Goal: Answer question/provide support

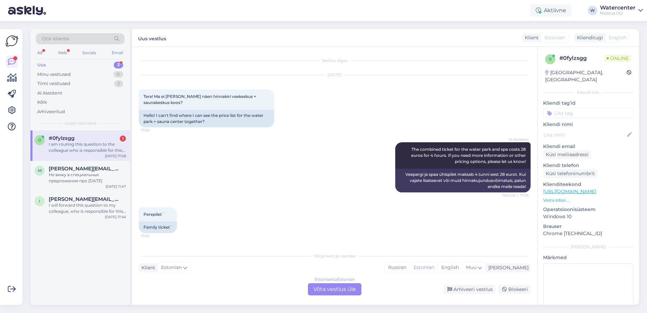
scroll to position [63, 0]
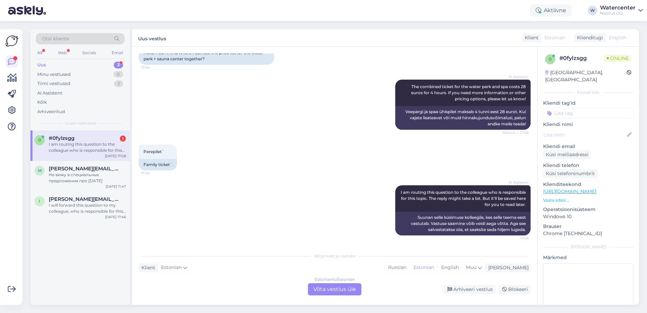
click at [337, 287] on div "Estonian to Estonian Võta vestlus üle" at bounding box center [334, 289] width 53 height 12
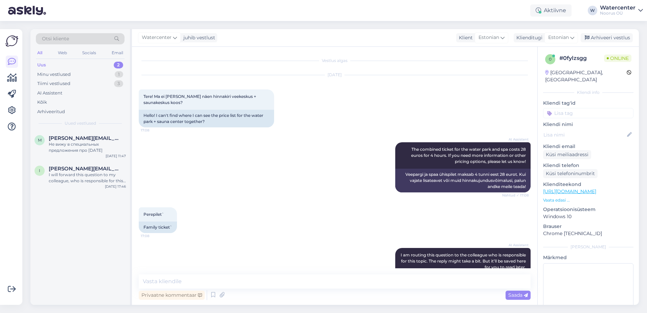
scroll to position [37, 0]
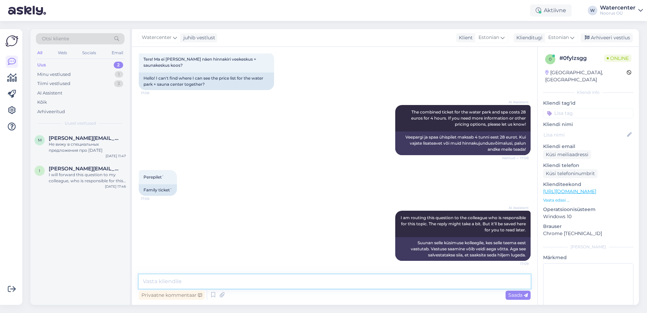
click at [241, 282] on textarea at bounding box center [335, 281] width 392 height 14
paste textarea "Tere! Perepilet saunakeskusesse ja veeparki maksab reedeti 70 €/4 tundi ja näda…"
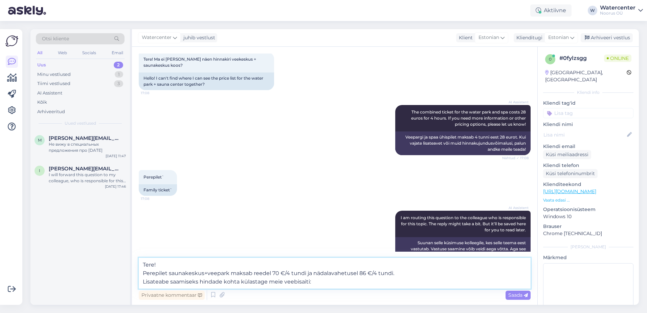
click at [370, 280] on textarea "Tere! Perepilet saunakeskus+veepark maksab reedel 70 €/4 tundi ja nädalavahetus…" at bounding box center [335, 273] width 392 height 31
click at [169, 278] on textarea "Tere! Perepilet saunakeskus+veepark maksab reedel 70 €/4 tundi ja nädalavahetus…" at bounding box center [335, 273] width 392 height 31
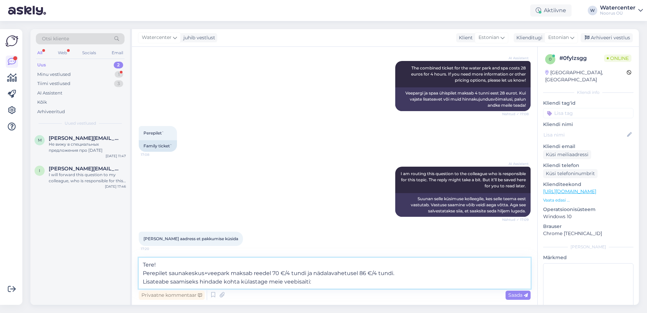
scroll to position [83, 0]
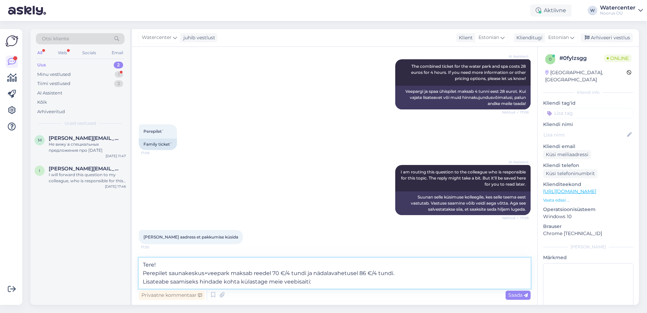
click at [339, 285] on textarea "Tere! Perepilet saunakeskus+veepark maksab reedel 70 €/4 tundi ja nädalavahetus…" at bounding box center [335, 273] width 392 height 31
drag, startPoint x: 153, startPoint y: 281, endPoint x: 268, endPoint y: 285, distance: 114.5
click at [268, 285] on textarea "Tere! Perepilet saunakeskus+veepark maksab reedel 70 €/4 tundi ja nädalavahetus…" at bounding box center [335, 273] width 392 height 31
click at [305, 282] on textarea "Tere! Perepilet saunakeskus+veepark maksab reedel 70 €/4 tundi ja nädalavahetus…" at bounding box center [335, 273] width 392 height 31
click at [307, 281] on textarea "Tere! Perepilet saunakeskus+veepark maksab reedel 70 €/4 tundi ja nädalavahetus…" at bounding box center [335, 273] width 392 height 31
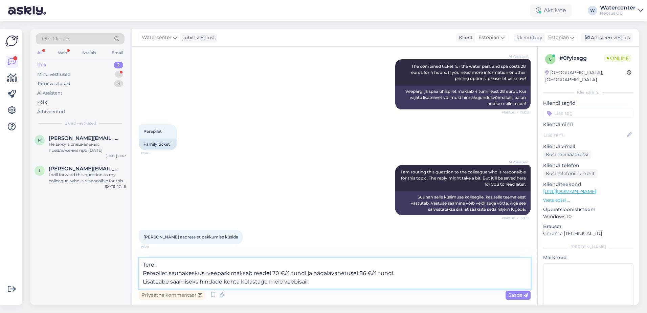
drag, startPoint x: 299, startPoint y: 283, endPoint x: 307, endPoint y: 285, distance: 8.6
click at [307, 285] on textarea "Tere! Perepilet saunakeskus+veepark maksab reedel 70 €/4 tundi ja nädalavahetus…" at bounding box center [335, 273] width 392 height 31
click at [327, 283] on textarea "Tere! Perepilet saunakeskus+veepark maksab reedel 70 €/4 tundi ja nädalavahetus…" at bounding box center [335, 273] width 392 height 31
type textarea "Tere! Perepilet saunakeskus+veepark maksab reedel 70 €/4 tundi ja nädalavahetus…"
drag, startPoint x: 258, startPoint y: 277, endPoint x: 244, endPoint y: 281, distance: 15.3
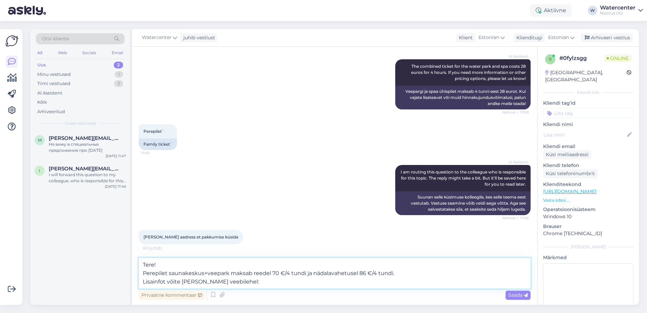
click at [244, 281] on textarea "Tere! Perepilet saunakeskus+veepark maksab reedel 70 €/4 tundi ja nädalavahetus…" at bounding box center [335, 273] width 392 height 31
click at [249, 284] on textarea "Tere! Perepilet saunakeskus+veepark maksab reedel 70 €/4 tundi ja nädalavahetus…" at bounding box center [335, 273] width 392 height 31
drag, startPoint x: 243, startPoint y: 282, endPoint x: 140, endPoint y: 286, distance: 103.3
click at [140, 286] on textarea "Tere! Perepilet saunakeskus+veepark maksab reedel 70 €/4 tundi ja nädalavahetus…" at bounding box center [335, 273] width 392 height 31
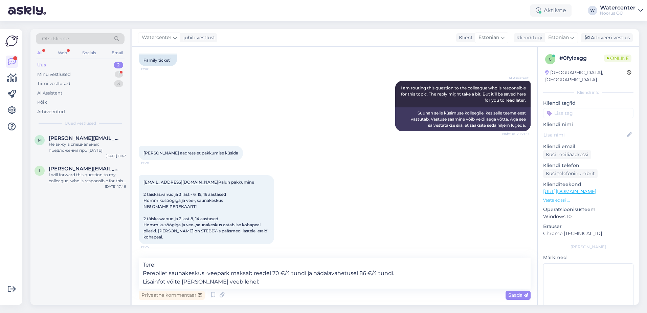
click at [352, 153] on div "[PERSON_NAME] aadress et pakkumise küsida 17:20" at bounding box center [335, 152] width 392 height 29
drag, startPoint x: 256, startPoint y: 281, endPoint x: 28, endPoint y: 248, distance: 229.6
click at [28, 248] on div "Otsi kliente All Web Socials Email Uus 2 Minu vestlused 1 Tiimi vestlused 3 AI …" at bounding box center [336, 167] width 621 height 292
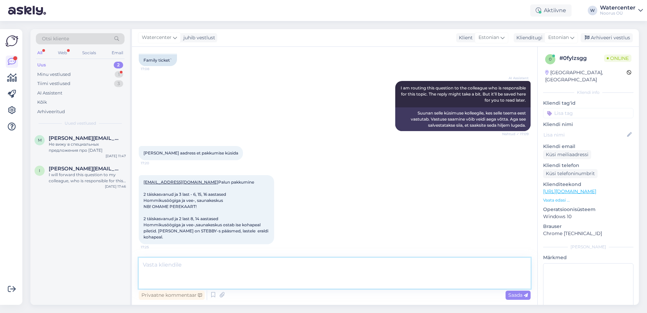
scroll to position [162, 0]
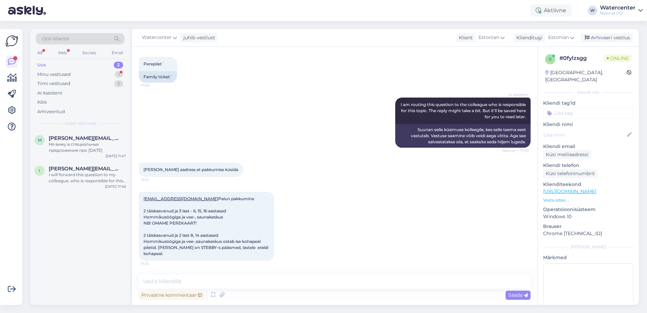
click at [348, 205] on div "[EMAIL_ADDRESS][DOMAIN_NAME] Palun pakkumine 2 täiskasvanud ja 3 last - 6, 15, …" at bounding box center [335, 226] width 392 height 84
click at [166, 38] on span "Watercenter" at bounding box center [157, 37] width 30 height 7
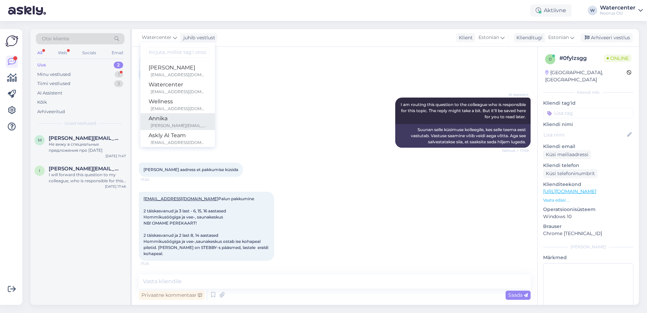
click at [185, 125] on div "[PERSON_NAME][EMAIL_ADDRESS][DOMAIN_NAME]" at bounding box center [179, 126] width 56 height 6
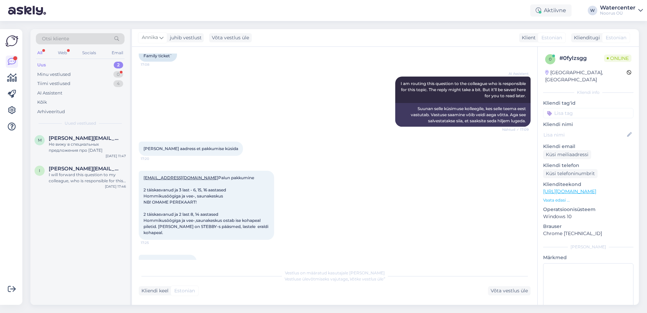
scroll to position [200, 0]
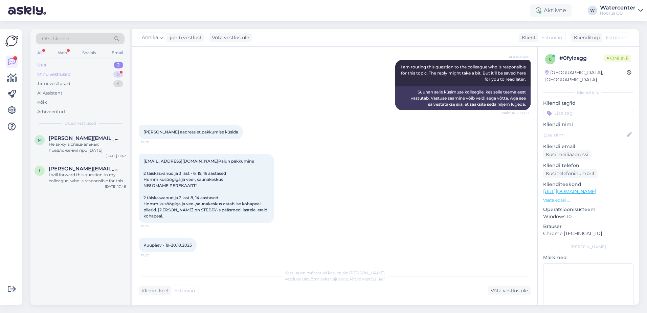
click at [88, 74] on div "Minu vestlused 0" at bounding box center [80, 74] width 89 height 9
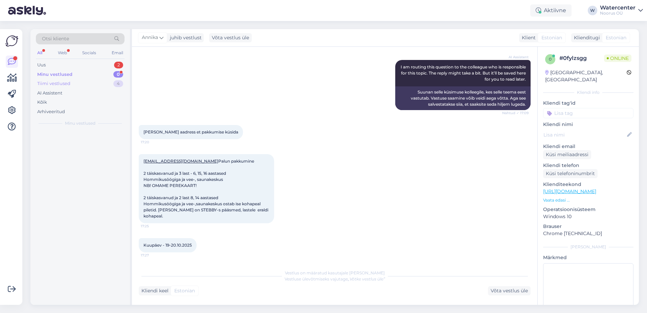
click at [88, 82] on div "Tiimi vestlused 4" at bounding box center [80, 83] width 89 height 9
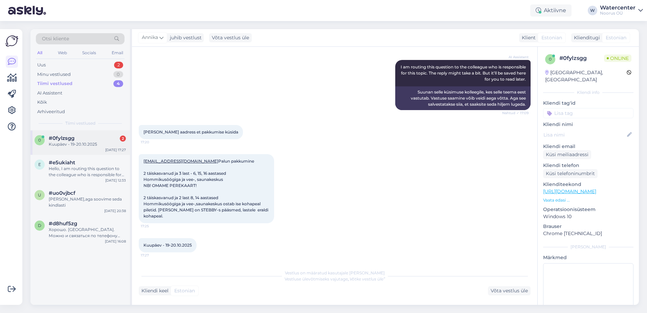
click at [104, 149] on div "0 #0fylzsgg 2 Kuupäev - 19-20.10.[DATE] 17:27" at bounding box center [80, 142] width 100 height 24
click at [65, 160] on span "#e5ukiaht" at bounding box center [62, 162] width 26 height 6
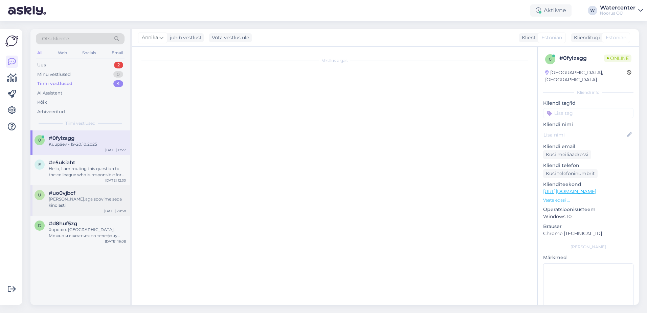
scroll to position [0, 0]
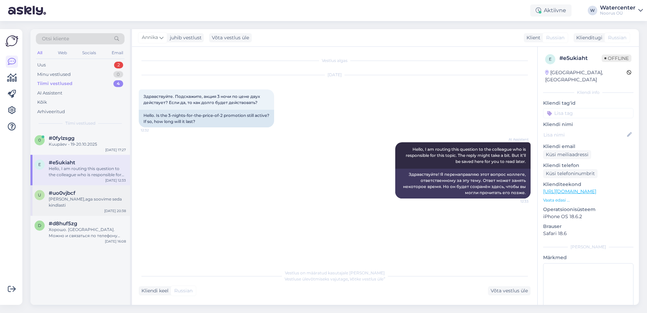
click at [77, 191] on div "#uo0vjbcf" at bounding box center [87, 193] width 77 height 6
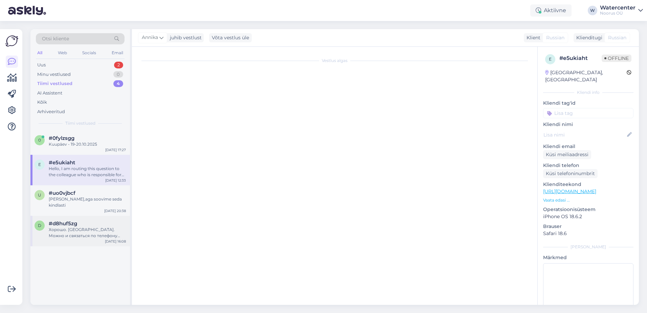
scroll to position [461, 0]
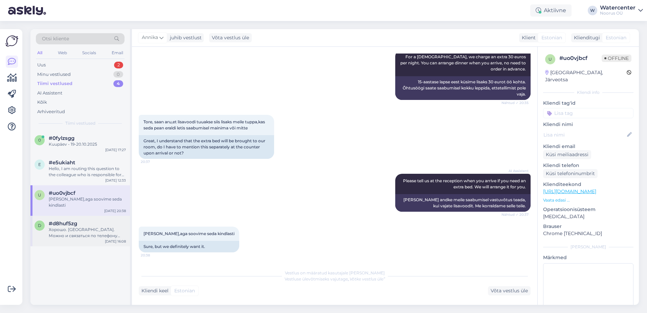
click at [80, 228] on div "Хорошо. [GEOGRAPHIC_DATA]. Можно и связаться по телефону 58192473" at bounding box center [87, 232] width 77 height 12
